Goal: Contribute content: Add original content to the website for others to see

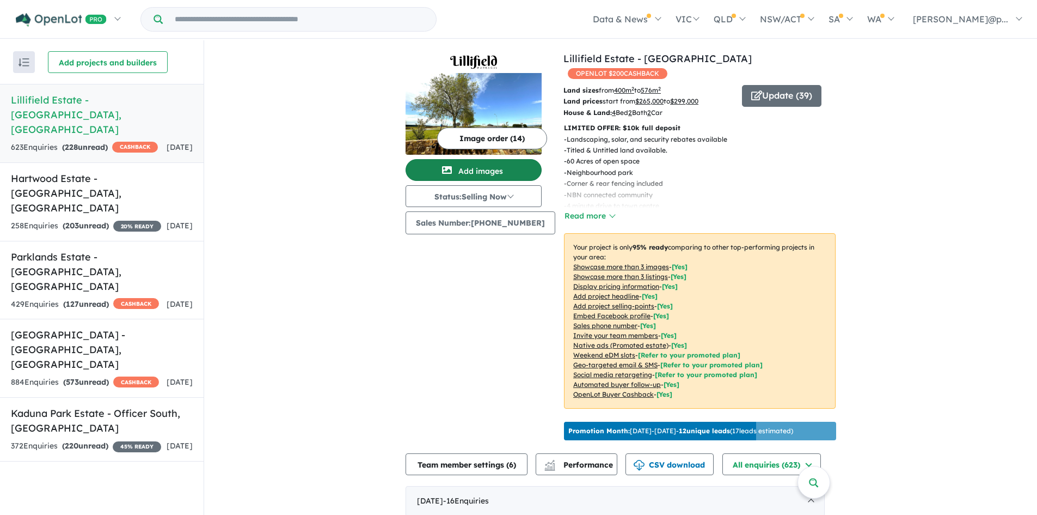
click at [496, 166] on button "Add images" at bounding box center [474, 170] width 136 height 22
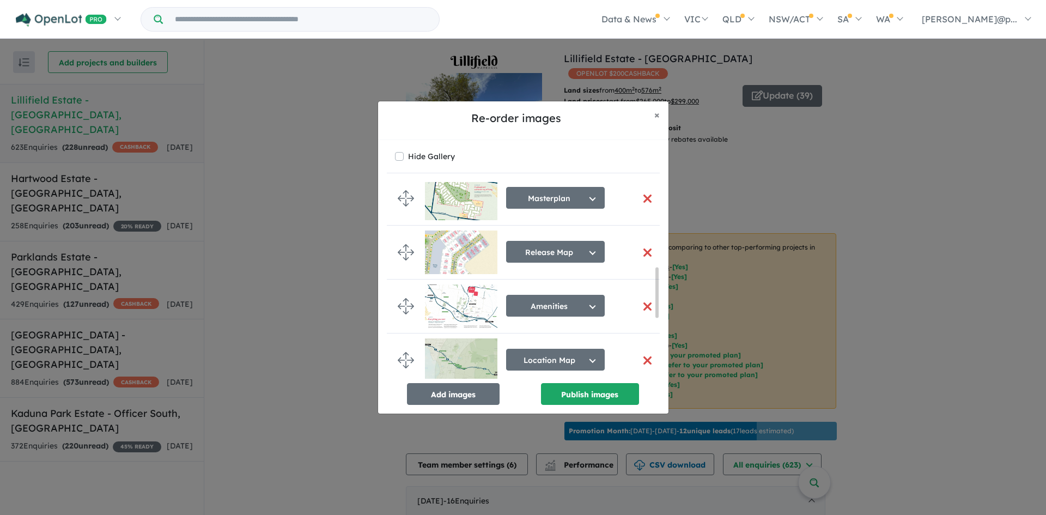
scroll to position [334, 0]
click at [581, 251] on button "Release Map" at bounding box center [555, 251] width 99 height 22
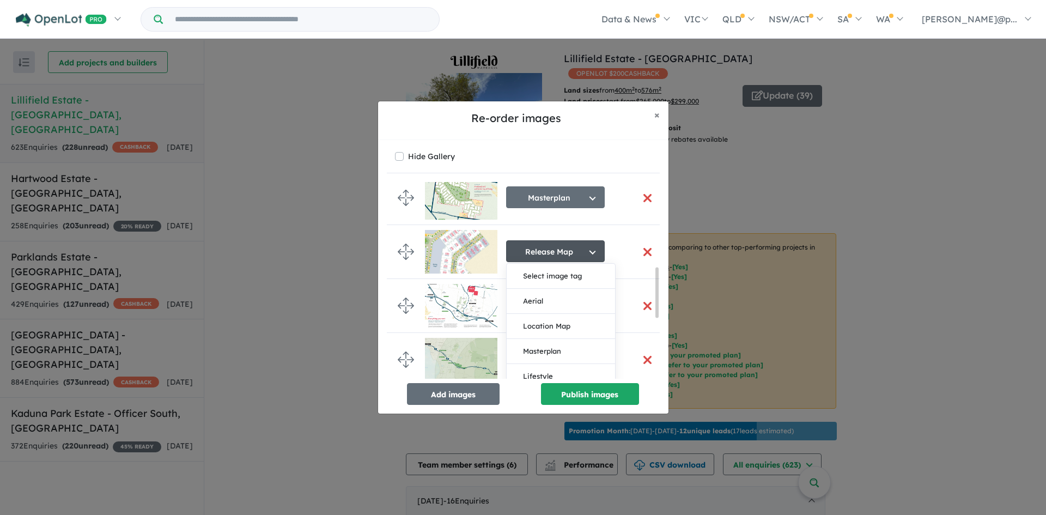
click at [460, 255] on img at bounding box center [461, 252] width 72 height 44
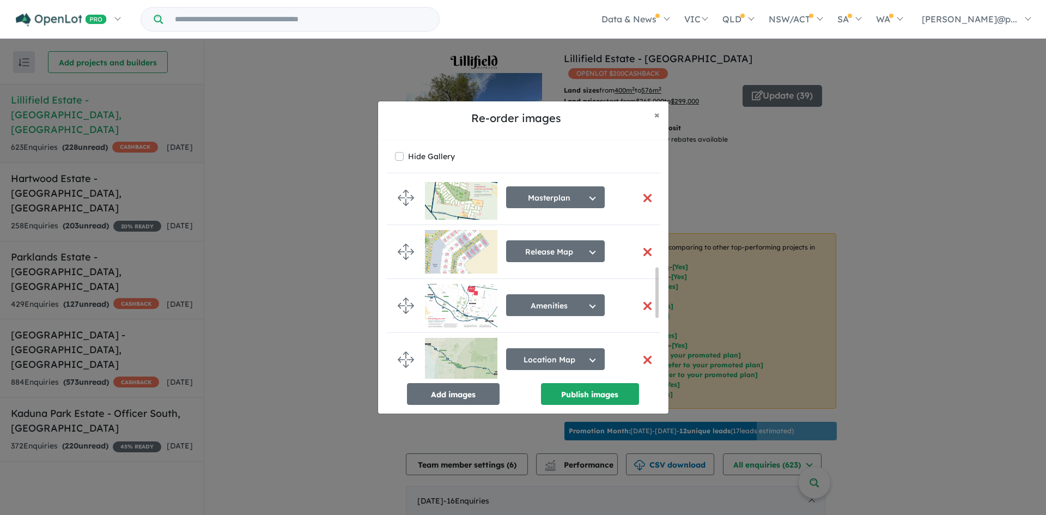
click at [648, 254] on button "button" at bounding box center [647, 251] width 23 height 23
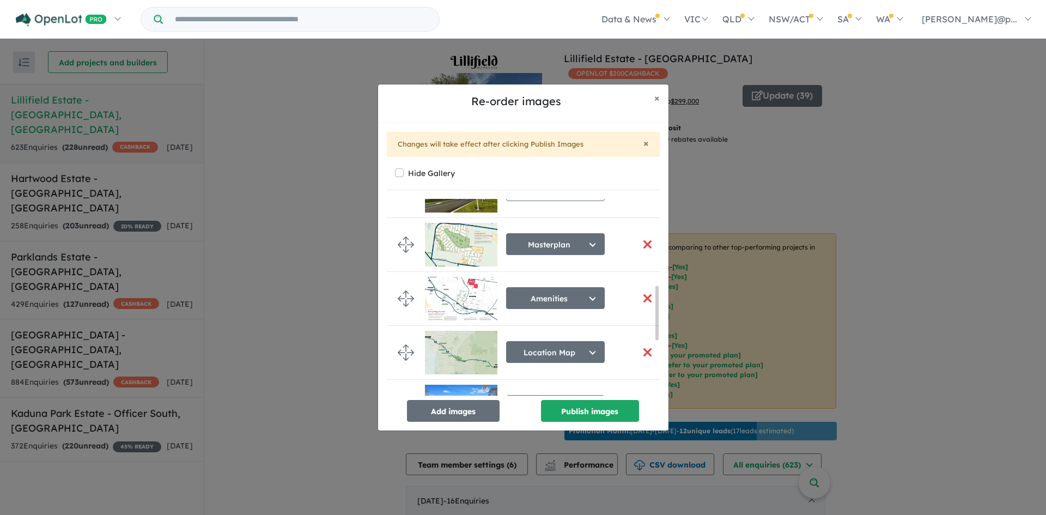
scroll to position [315, 0]
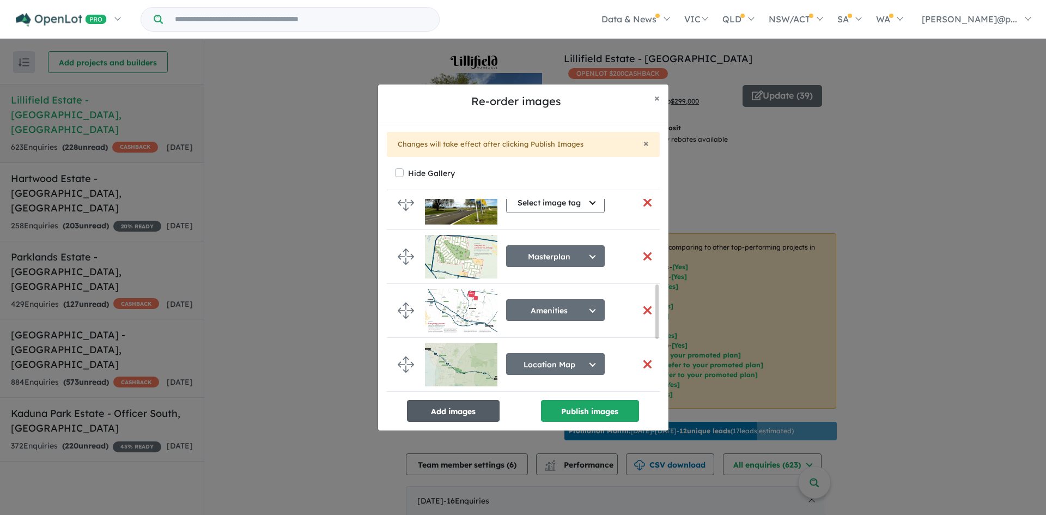
click at [466, 408] on button "Add images" at bounding box center [453, 411] width 93 height 22
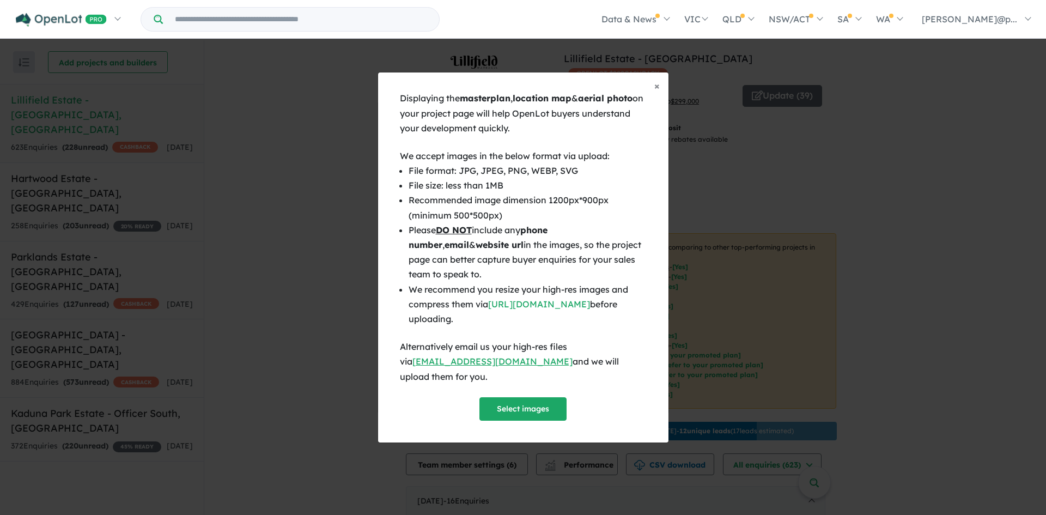
scroll to position [313, 0]
click at [530, 400] on button "Select images" at bounding box center [522, 408] width 87 height 23
click at [658, 89] on span "×" at bounding box center [656, 86] width 5 height 13
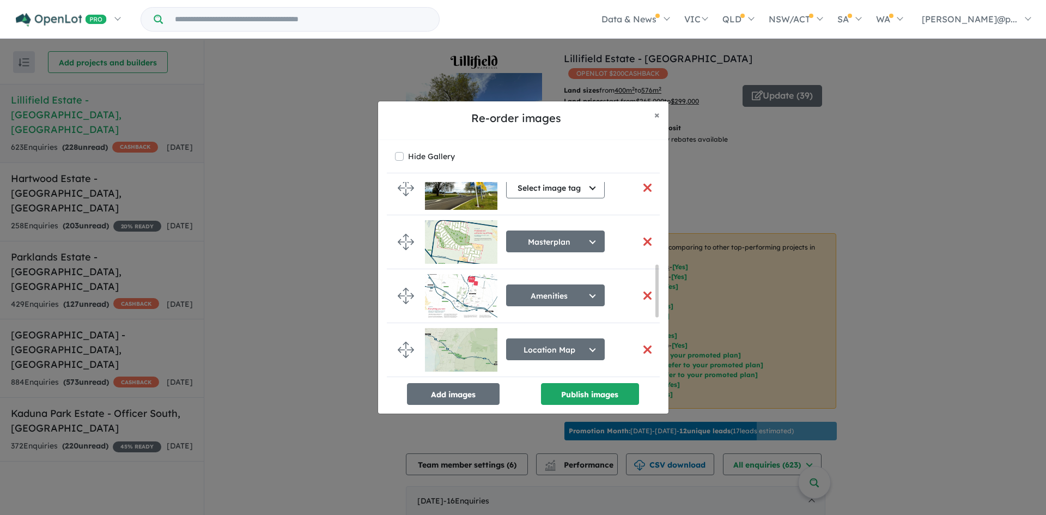
scroll to position [310, 0]
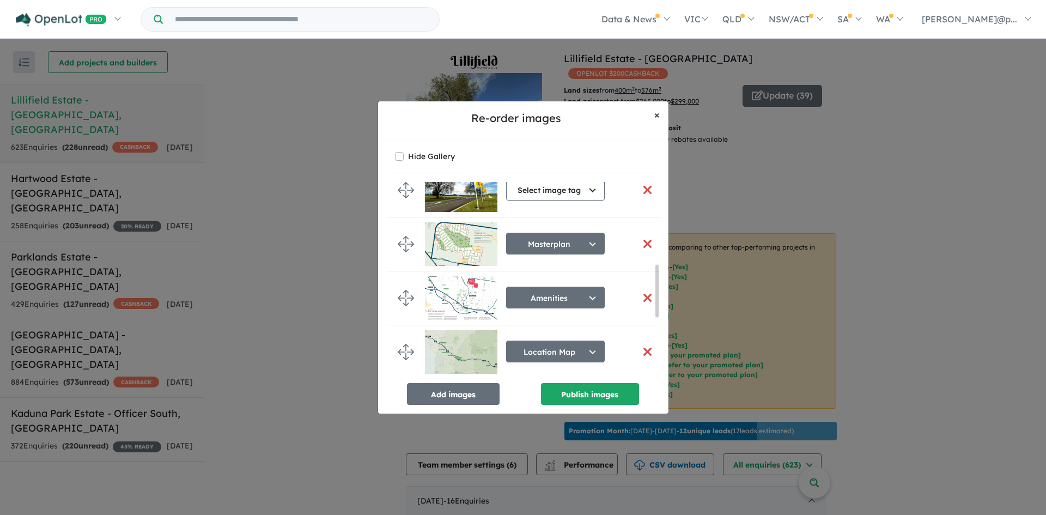
click at [656, 120] on span "×" at bounding box center [656, 114] width 5 height 13
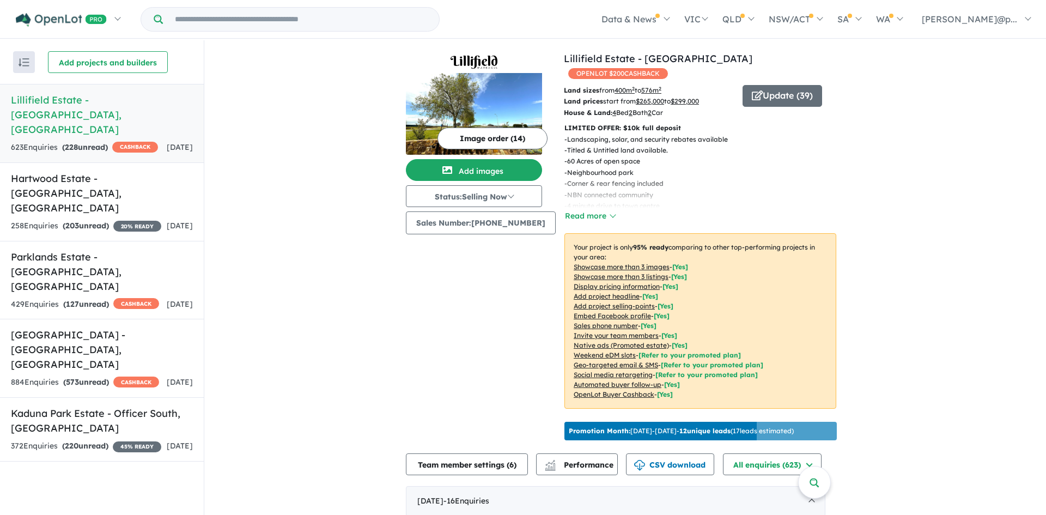
scroll to position [0, 0]
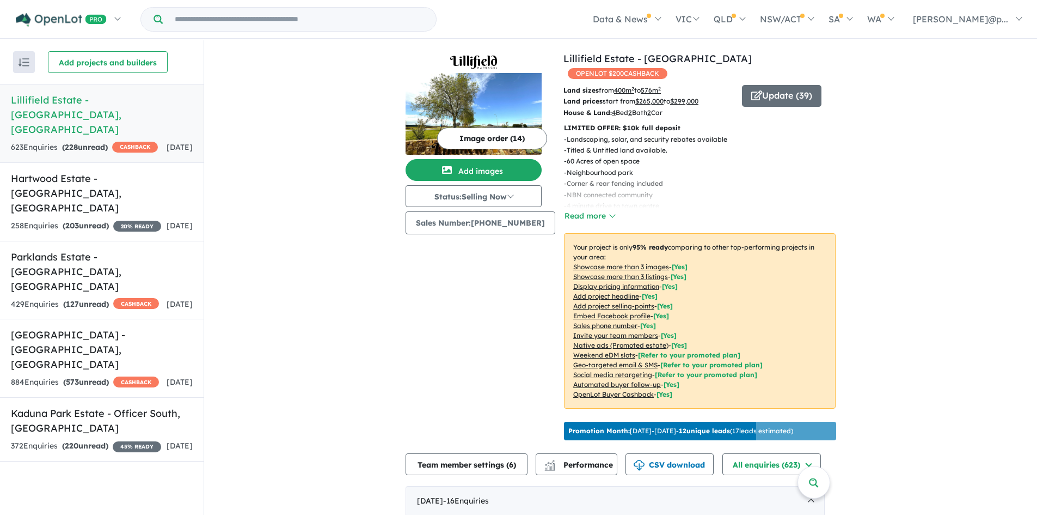
click at [487, 136] on button "Image order ( 14 )" at bounding box center [492, 138] width 110 height 22
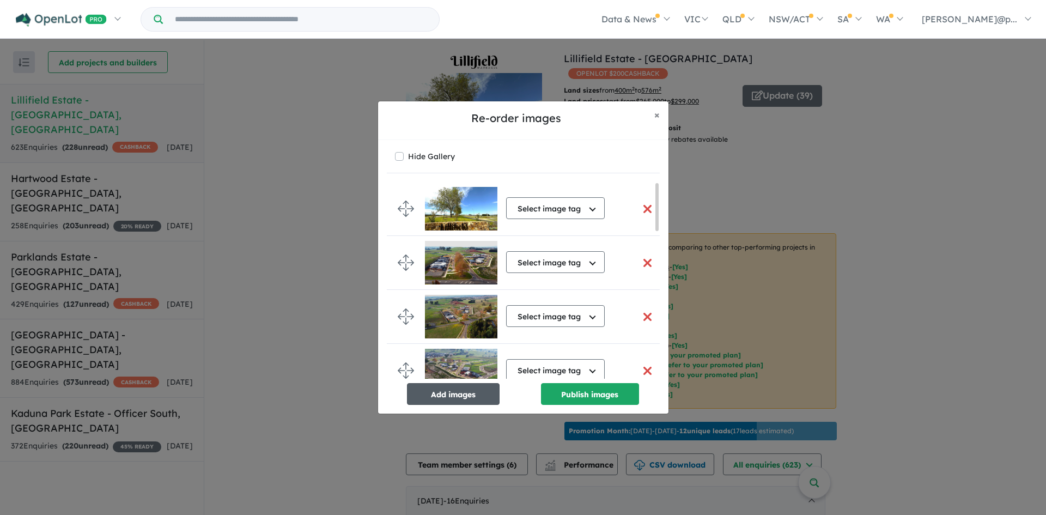
click at [462, 396] on button "Add images" at bounding box center [453, 394] width 93 height 22
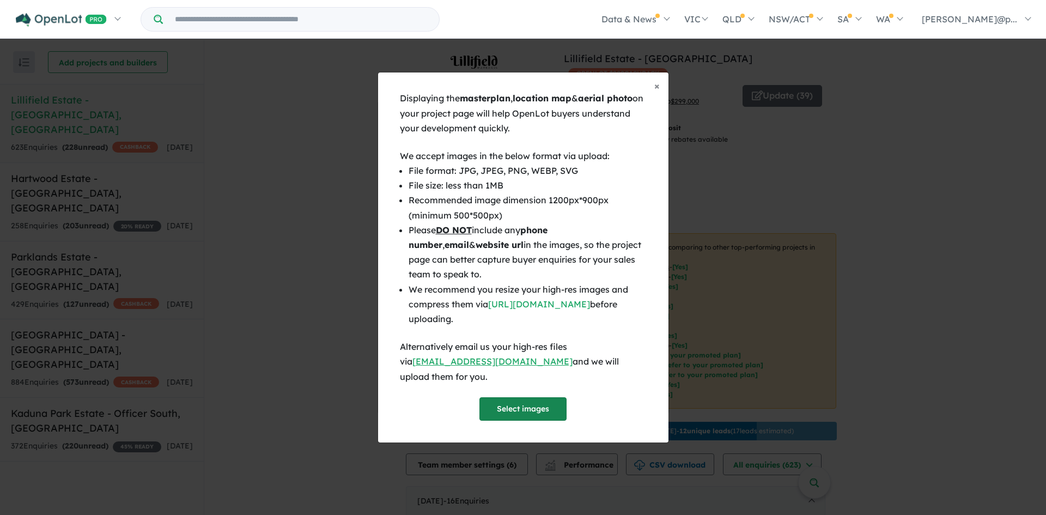
click at [508, 399] on button "Select images" at bounding box center [522, 408] width 87 height 23
click at [498, 417] on div "Displaying the masterplan , location map & aerial photo on your project page wi…" at bounding box center [523, 266] width 290 height 351
click at [512, 402] on button "Select images" at bounding box center [522, 408] width 87 height 23
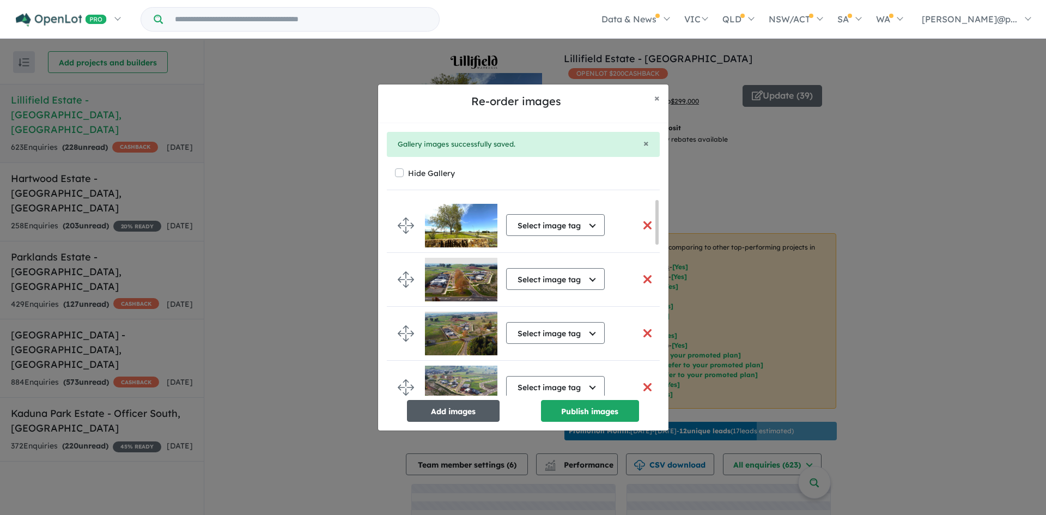
click at [470, 412] on button "Add images" at bounding box center [453, 411] width 93 height 22
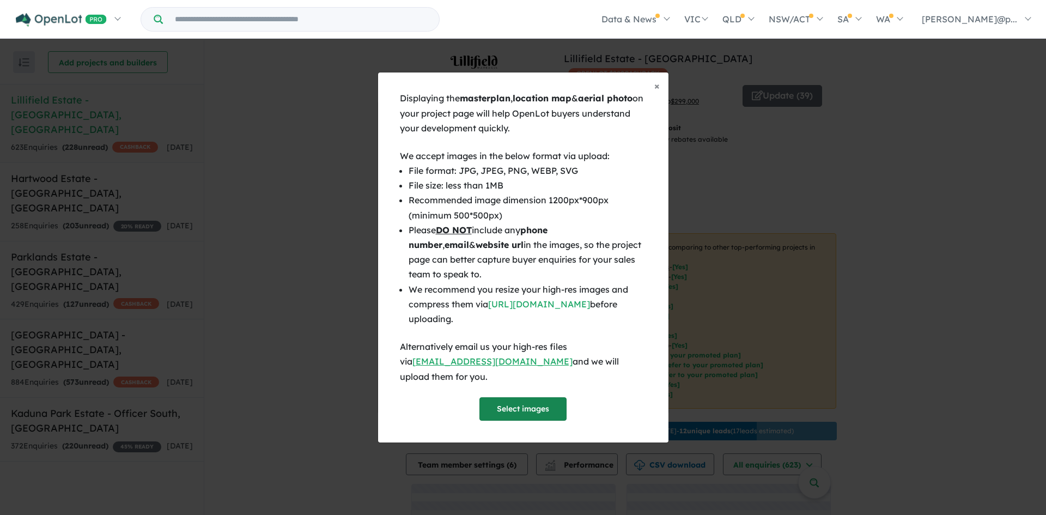
click at [505, 404] on button "Select images" at bounding box center [522, 408] width 87 height 23
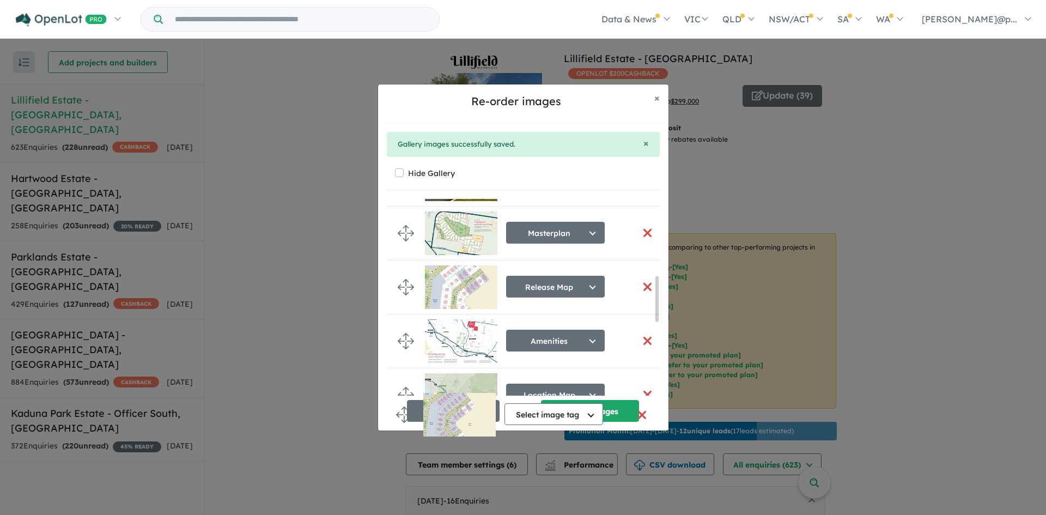
scroll to position [381, 0]
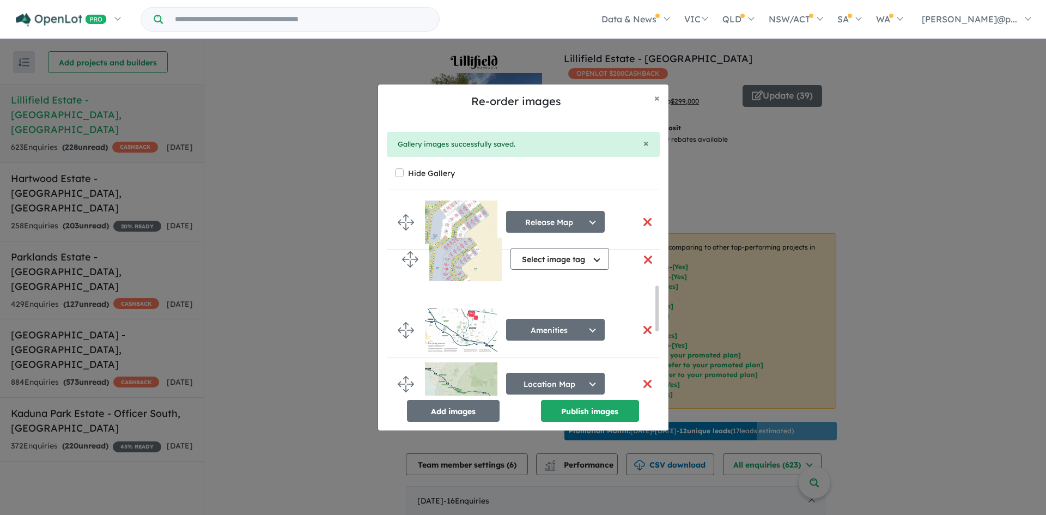
drag, startPoint x: 407, startPoint y: 319, endPoint x: 411, endPoint y: 265, distance: 54.0
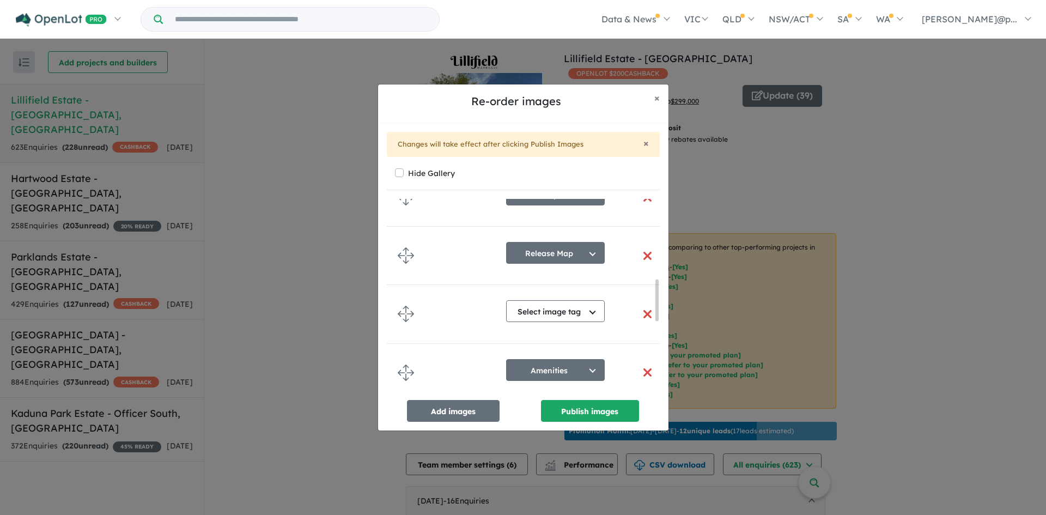
scroll to position [378, 0]
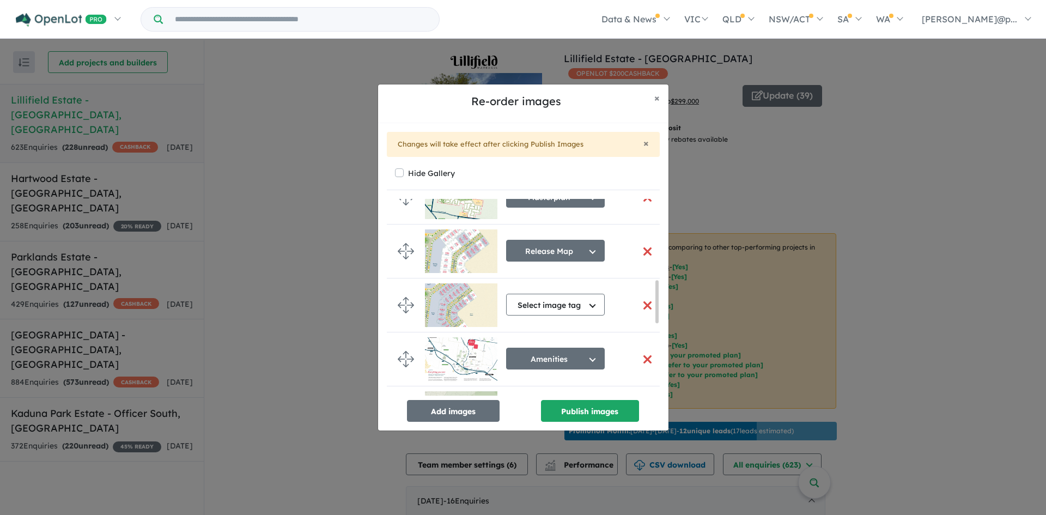
click at [640, 253] on button "button" at bounding box center [647, 251] width 23 height 23
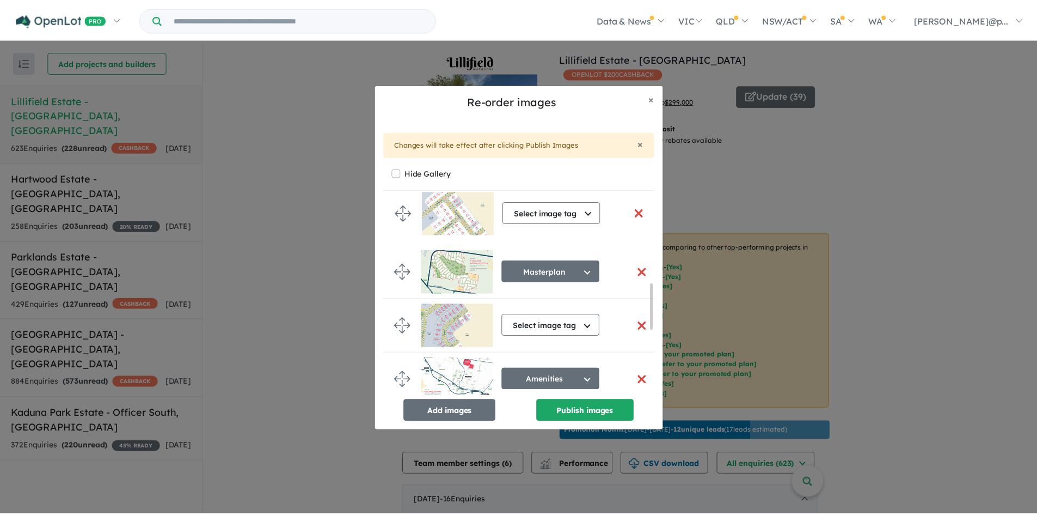
scroll to position [348, 0]
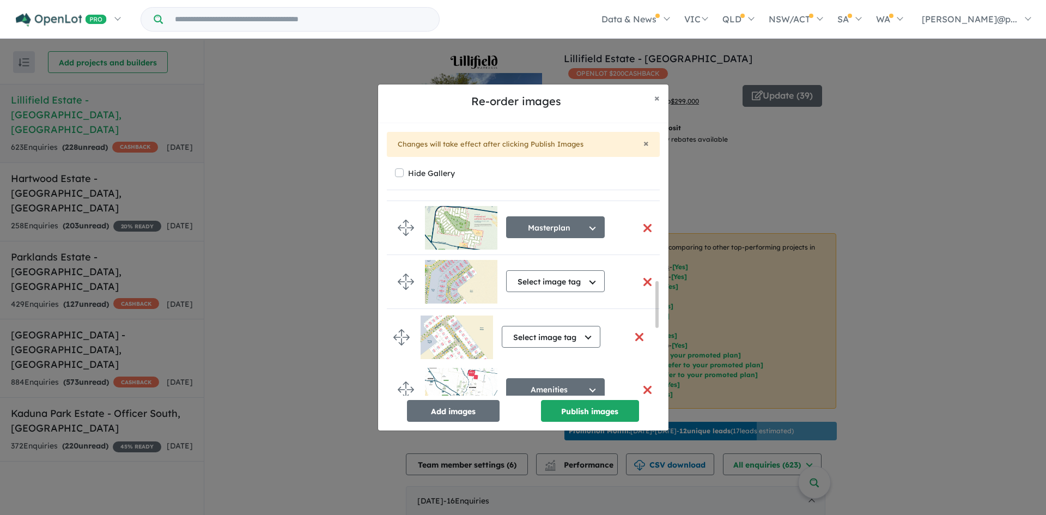
drag, startPoint x: 400, startPoint y: 374, endPoint x: 395, endPoint y: 338, distance: 36.7
click at [570, 407] on button "Publish images" at bounding box center [590, 411] width 98 height 22
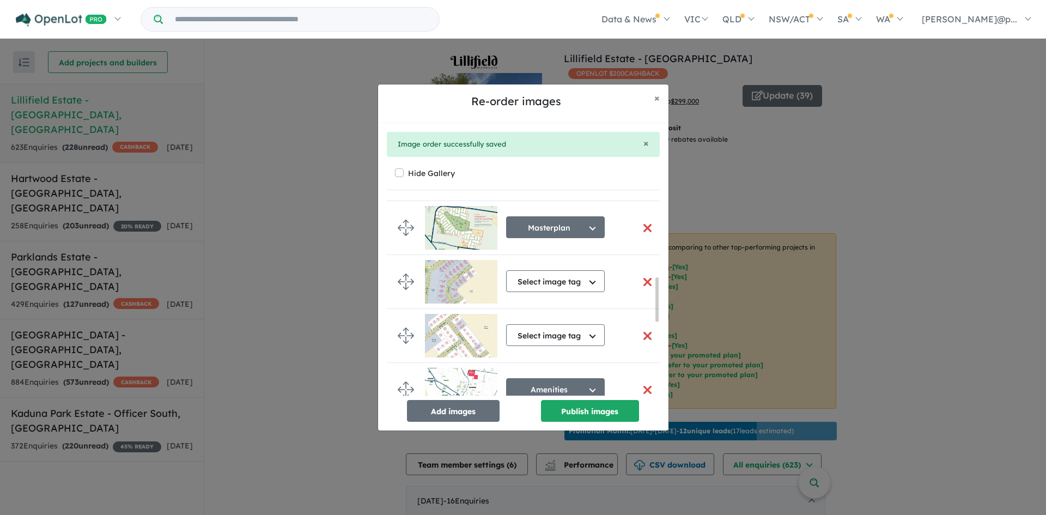
click at [535, 94] on h5 "Re-order images" at bounding box center [516, 101] width 259 height 16
click at [534, 90] on div "Re-order images × Close" at bounding box center [523, 103] width 290 height 39
click at [534, 87] on div "Re-order images × Close" at bounding box center [523, 103] width 290 height 39
click at [533, 87] on div "Re-order images × Close" at bounding box center [523, 103] width 290 height 39
click at [654, 96] on span "×" at bounding box center [656, 97] width 5 height 13
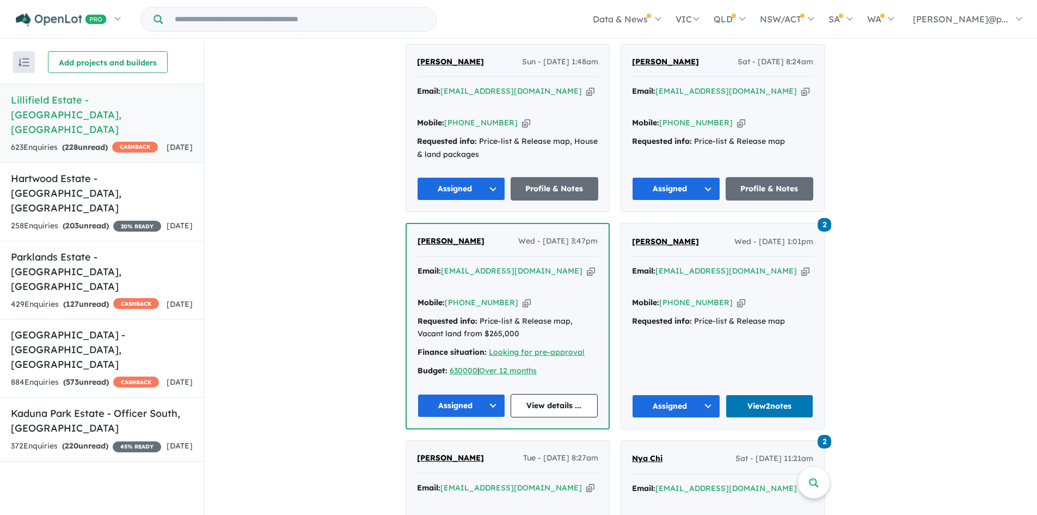
scroll to position [484, 0]
